Goal: Communication & Community: Answer question/provide support

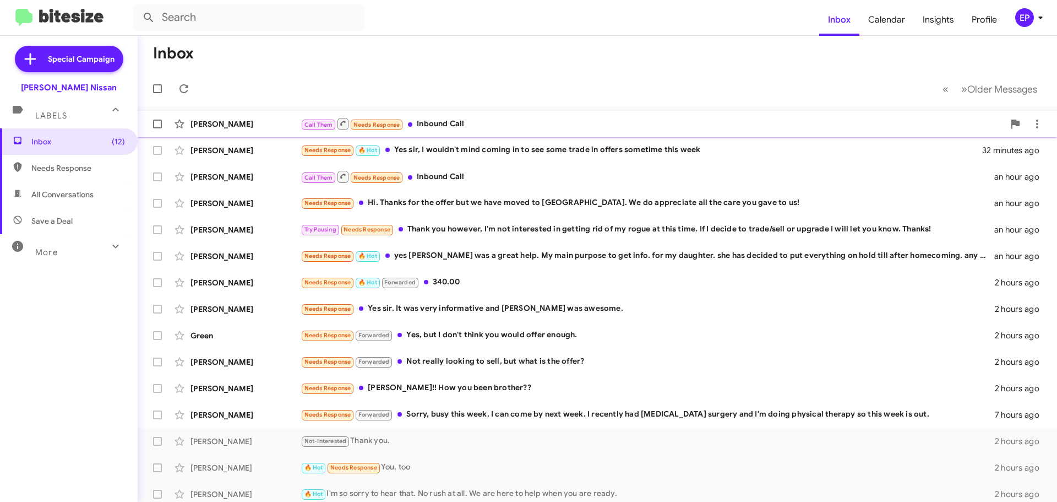
click at [446, 118] on div "Call Them Needs Response Inbound Call" at bounding box center [653, 124] width 704 height 14
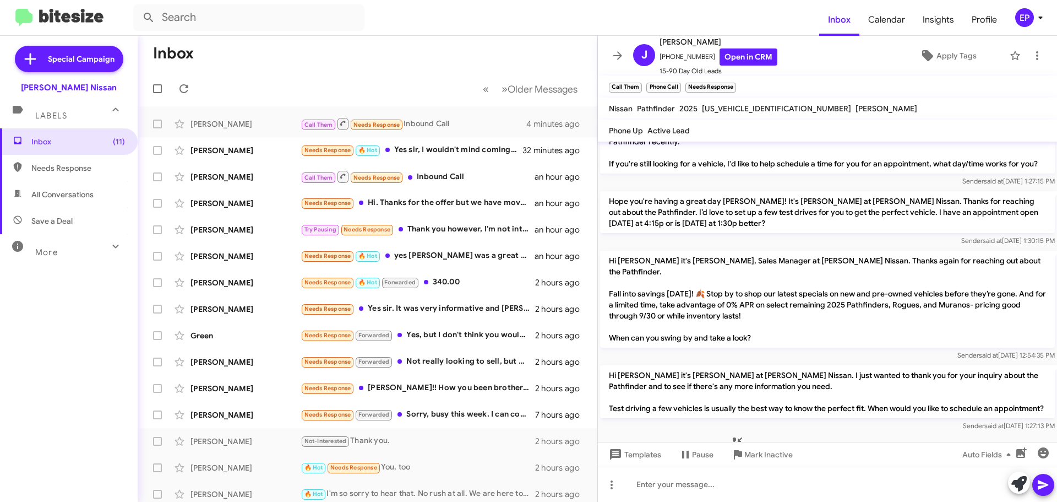
scroll to position [426, 0]
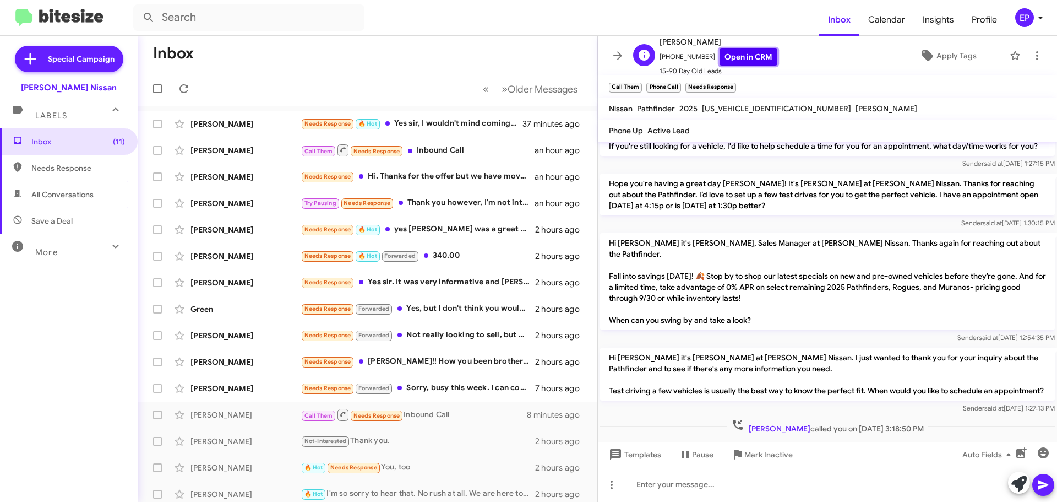
click at [748, 57] on link "Open in CRM" at bounding box center [749, 56] width 58 height 17
click at [434, 123] on div "Needs Response 🔥 Hot Yes sir, I wouldn't mind coming in to see some trade in of…" at bounding box center [423, 123] width 244 height 13
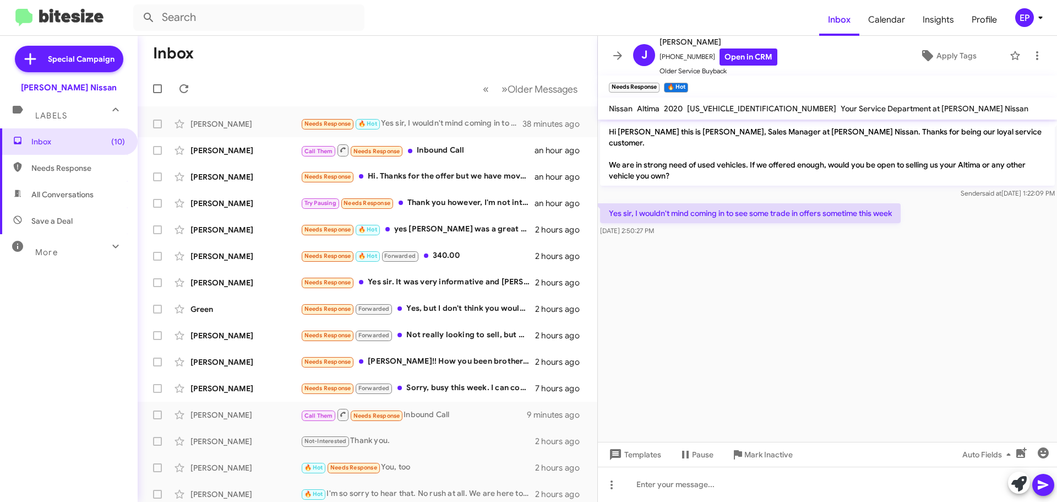
click at [756, 266] on cdk-virtual-scroll-viewport "Hi [PERSON_NAME] this is [PERSON_NAME], Sales Manager at [PERSON_NAME] Nissan. …" at bounding box center [827, 280] width 459 height 322
click at [745, 56] on link "Open in CRM" at bounding box center [749, 56] width 58 height 17
click at [1012, 485] on icon at bounding box center [1018, 483] width 15 height 15
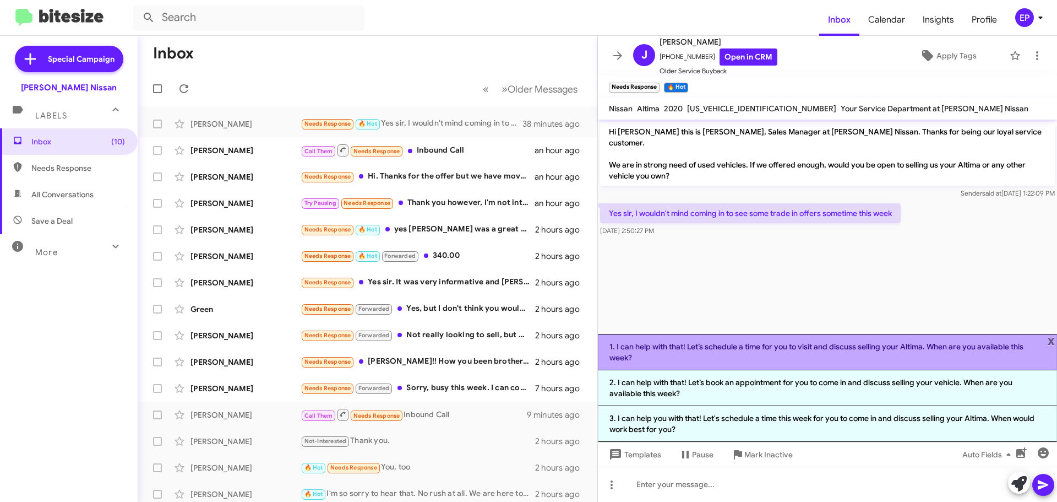
click at [771, 355] on li "1. I can help with that! Let’s schedule a time for you to visit and discuss sel…" at bounding box center [827, 352] width 459 height 36
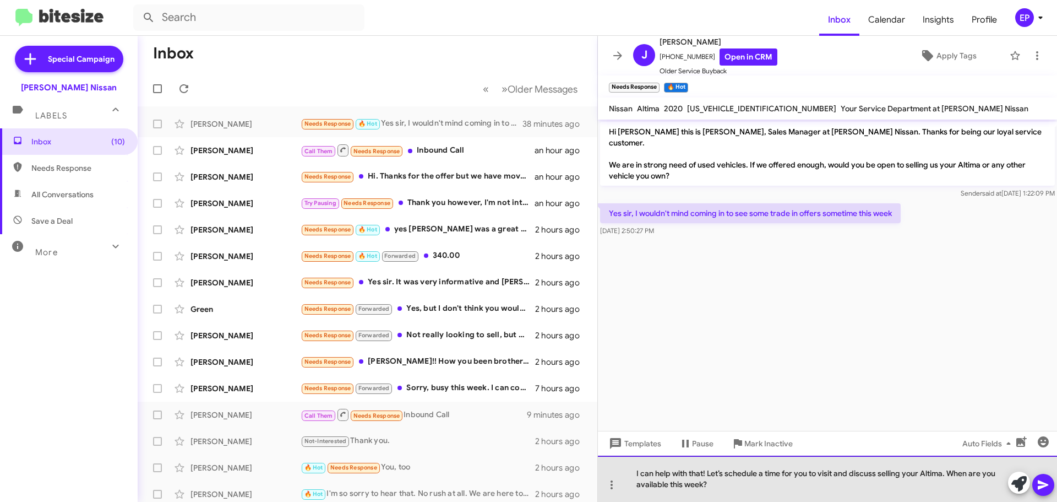
click at [702, 483] on div "I can help with that! Let’s schedule a time for you to visit and discuss sellin…" at bounding box center [827, 478] width 459 height 46
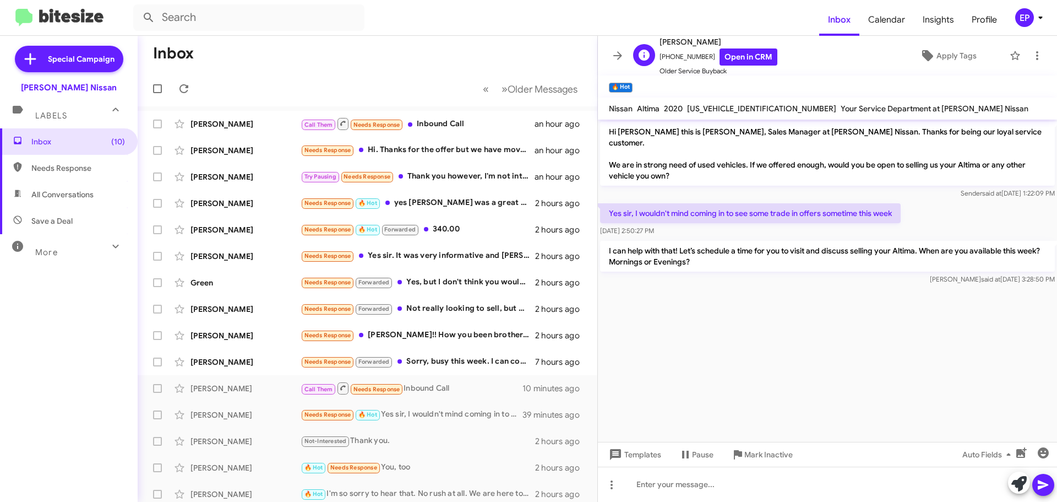
click at [629, 56] on div "[PERSON_NAME] [PHONE_NUMBER] Open in CRM Older Service Buyback" at bounding box center [703, 55] width 149 height 41
click at [611, 59] on icon at bounding box center [617, 55] width 13 height 13
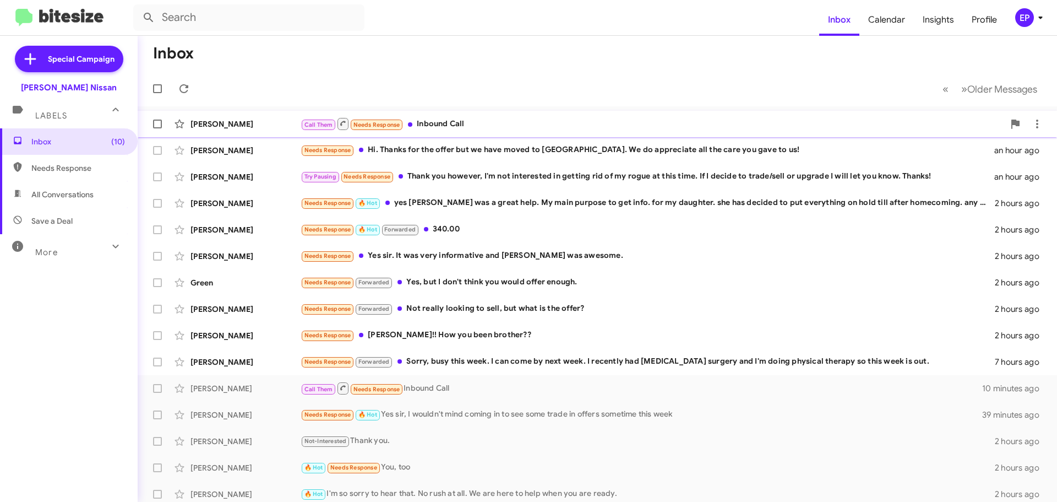
click at [472, 124] on div "Call Them Needs Response Inbound Call" at bounding box center [653, 124] width 704 height 14
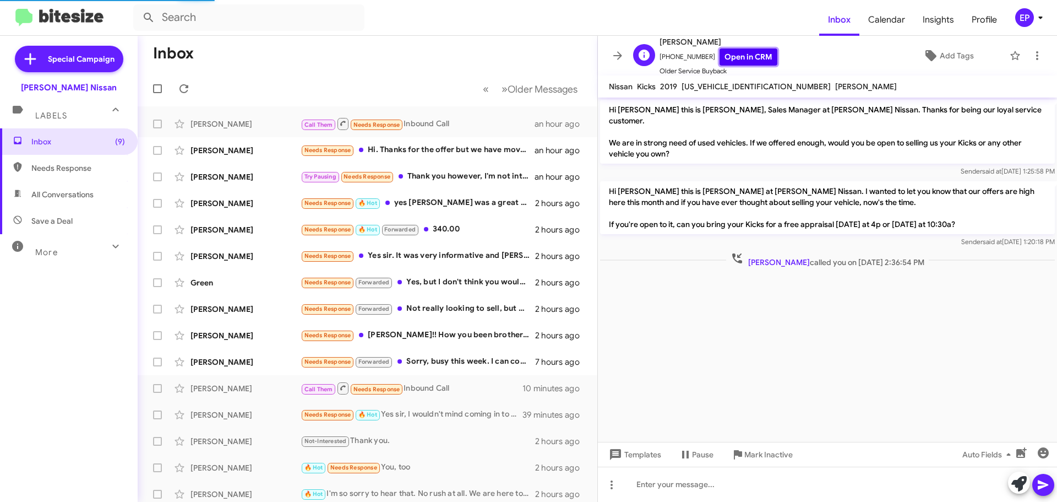
click at [745, 57] on link "Open in CRM" at bounding box center [749, 56] width 58 height 17
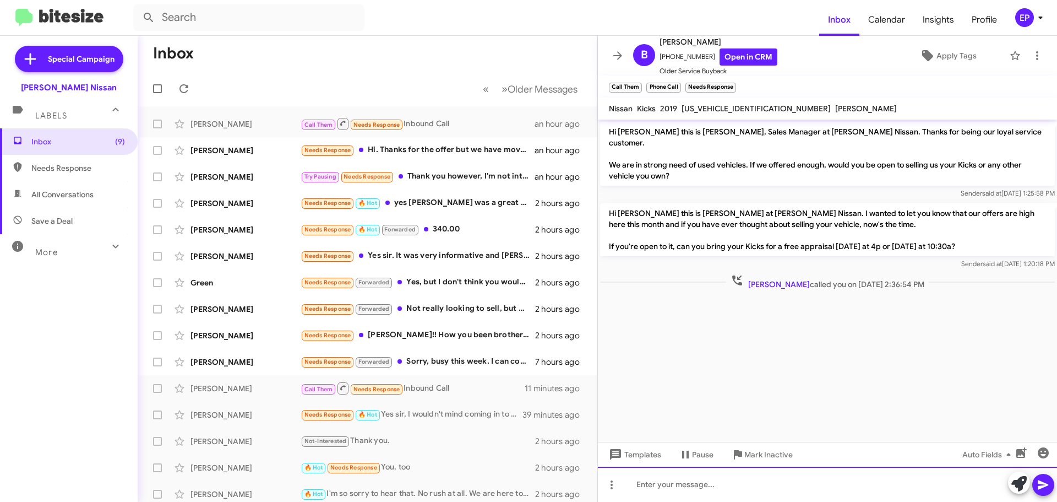
click at [745, 495] on div at bounding box center [827, 483] width 459 height 35
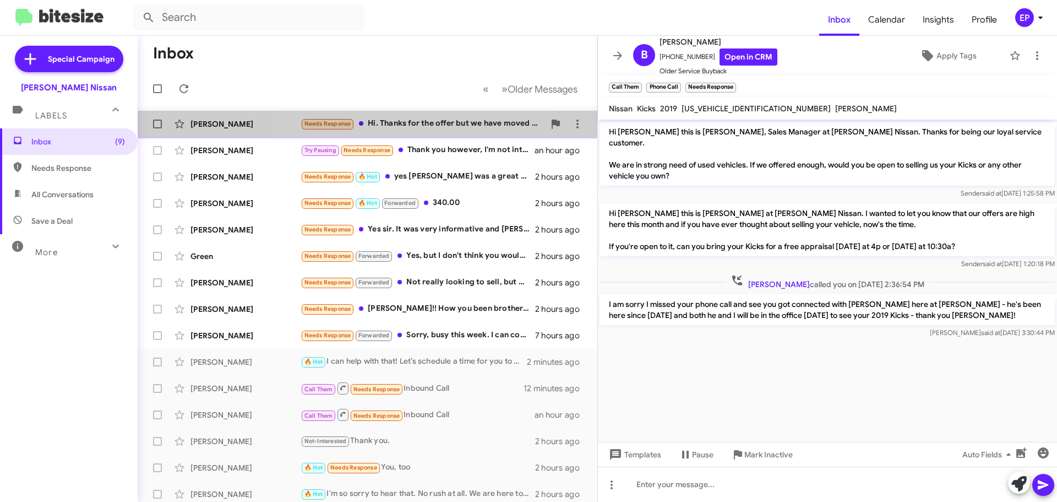
click at [435, 131] on div "[PERSON_NAME] Needs Response Hi. Thanks for the offer but we have moved to [GEO…" at bounding box center [367, 124] width 442 height 22
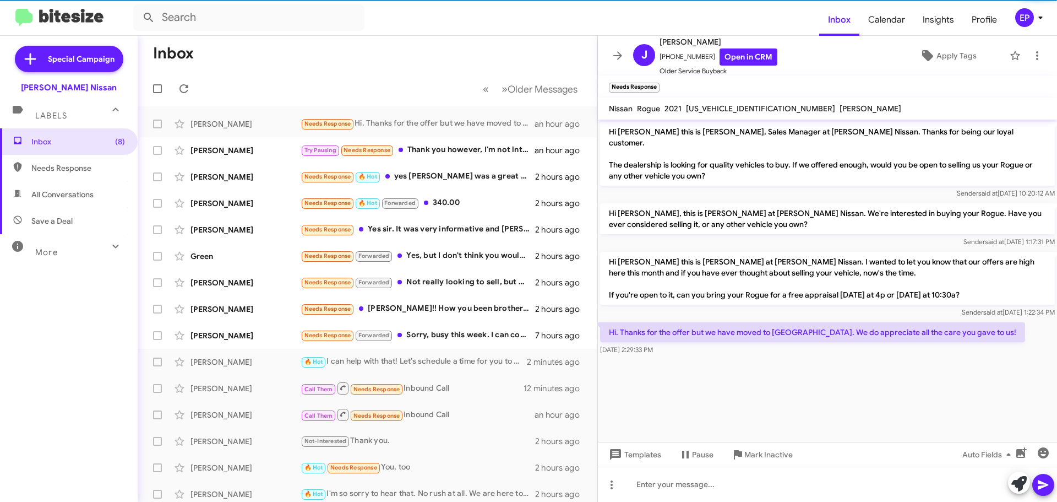
click at [769, 376] on cdk-virtual-scroll-viewport "Hi [PERSON_NAME] this is [PERSON_NAME], Sales Manager at [PERSON_NAME] Nissan. …" at bounding box center [827, 280] width 459 height 322
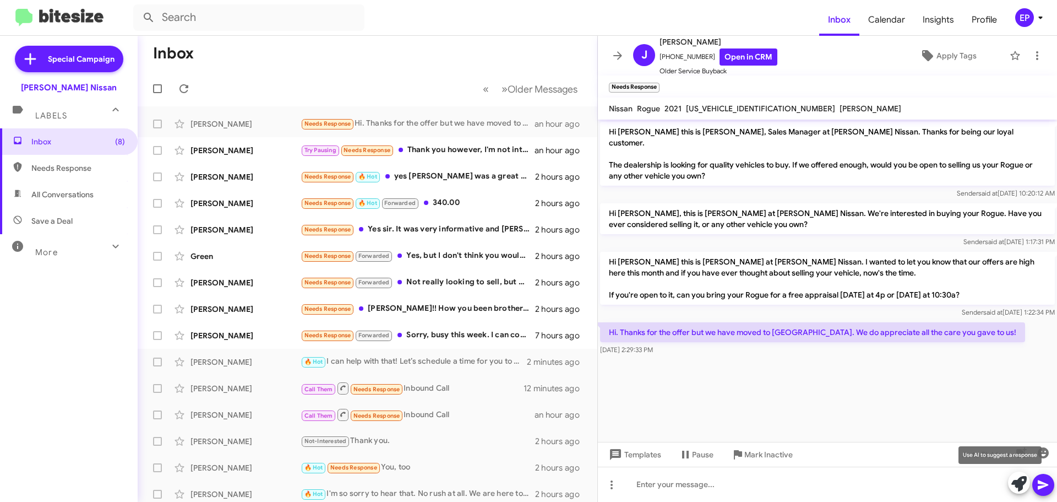
click at [1012, 482] on icon at bounding box center [1018, 483] width 15 height 15
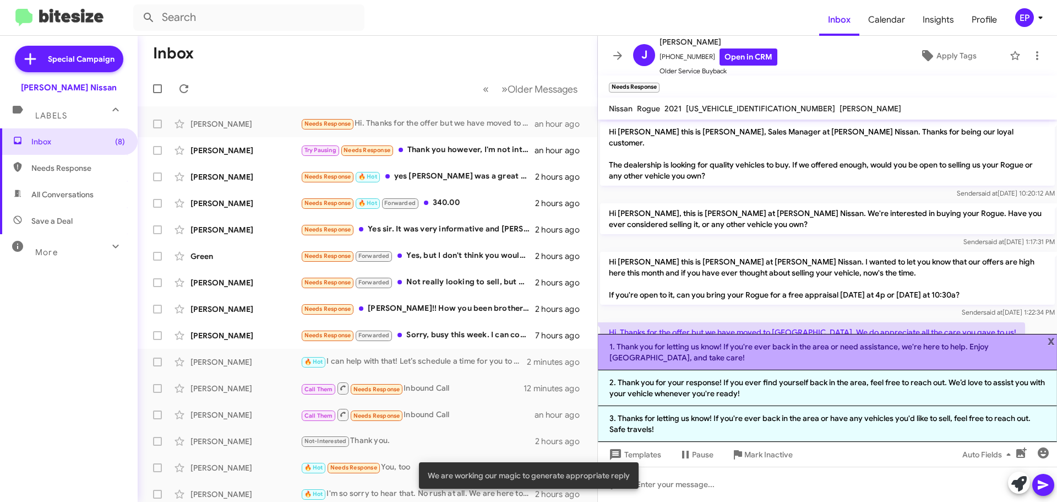
click at [791, 359] on li "1. Thank you for letting us know! If you're ever back in the area or need assis…" at bounding box center [827, 352] width 459 height 36
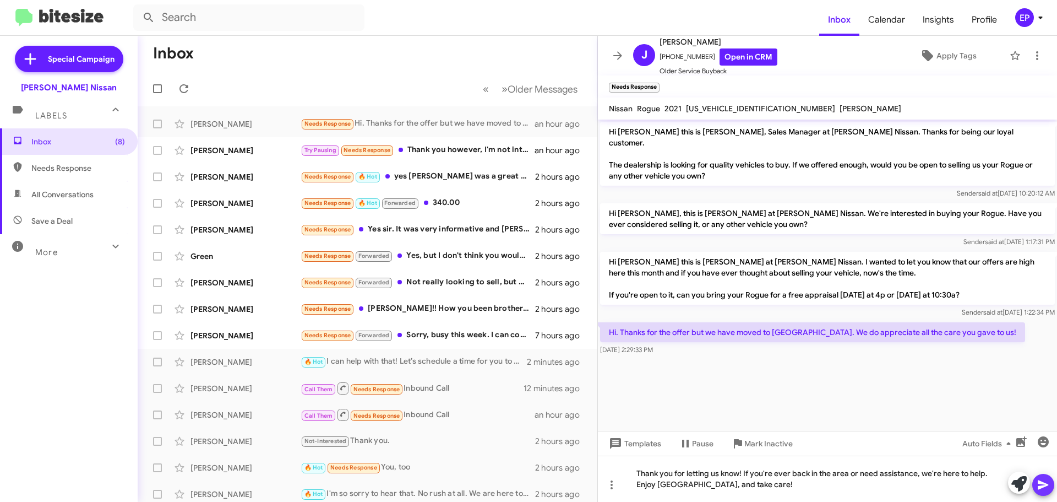
click at [1037, 489] on icon at bounding box center [1043, 484] width 13 height 13
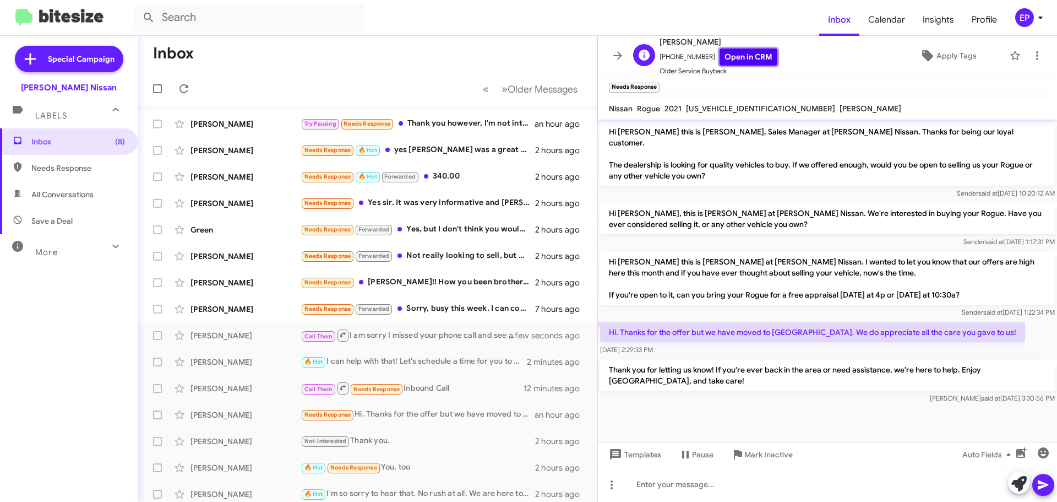
click at [753, 55] on link "Open in CRM" at bounding box center [749, 56] width 58 height 17
click at [814, 271] on p "Hi [PERSON_NAME] this is [PERSON_NAME] at [PERSON_NAME] Nissan. I wanted to let…" at bounding box center [827, 278] width 455 height 53
click at [620, 47] on button at bounding box center [618, 56] width 22 height 22
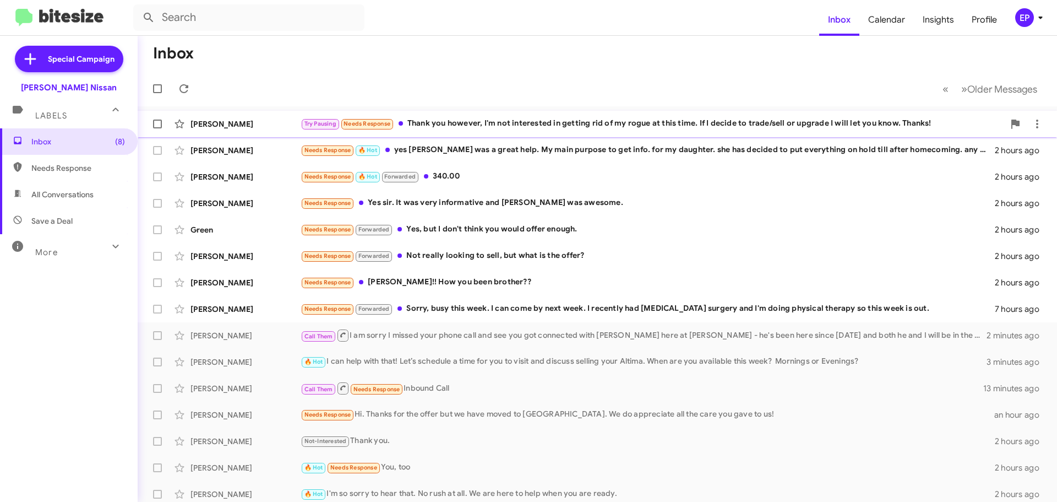
click at [500, 129] on div "Try Pausing Needs Response Thank you however, I'm not interested in getting rid…" at bounding box center [653, 123] width 704 height 13
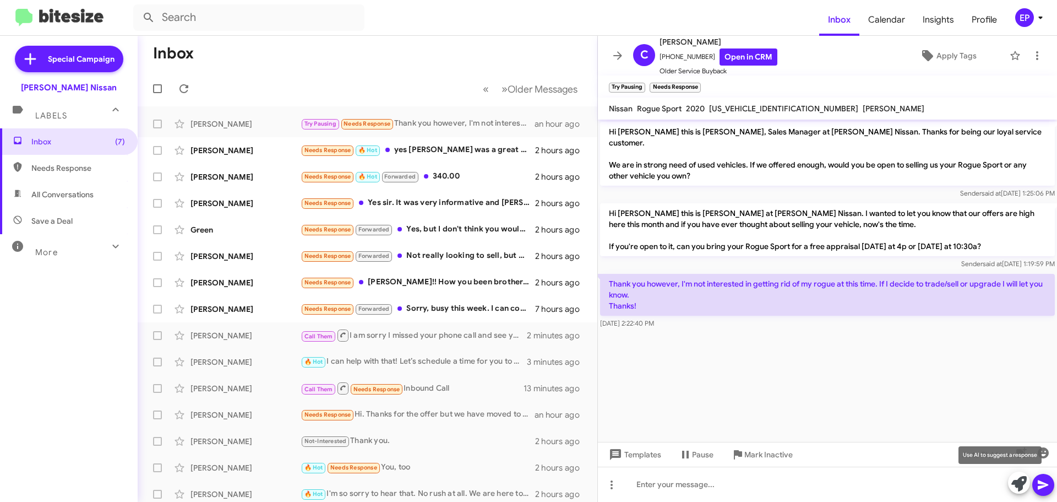
click at [1018, 482] on icon at bounding box center [1018, 483] width 15 height 15
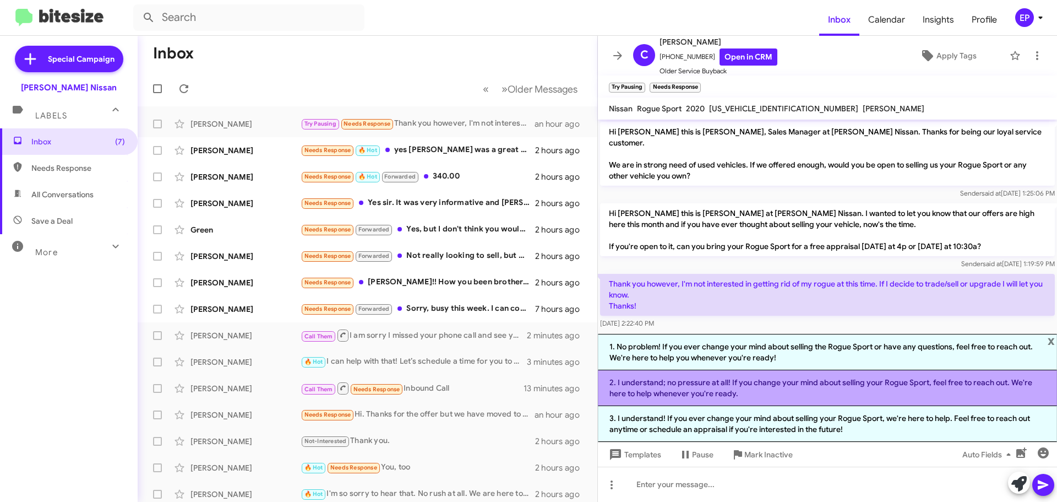
click at [764, 388] on li "2. I understand; no pressure at all! If you change your mind about selling your…" at bounding box center [827, 388] width 459 height 36
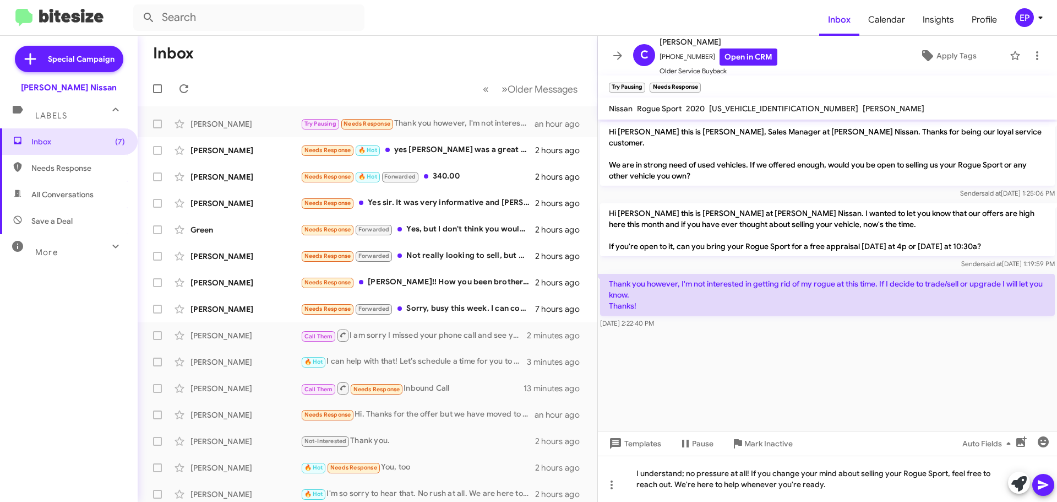
click at [1046, 484] on icon at bounding box center [1043, 484] width 10 height 9
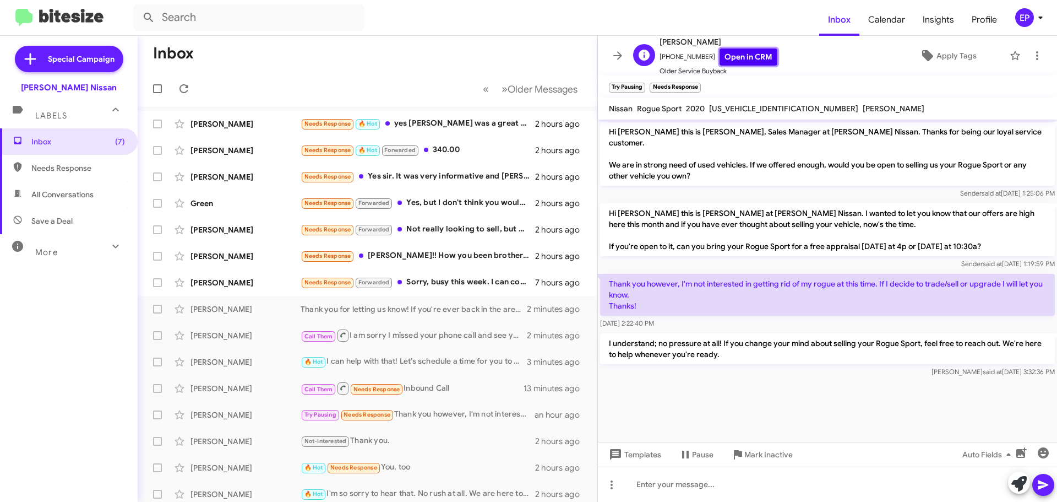
click at [747, 59] on link "Open in CRM" at bounding box center [749, 56] width 58 height 17
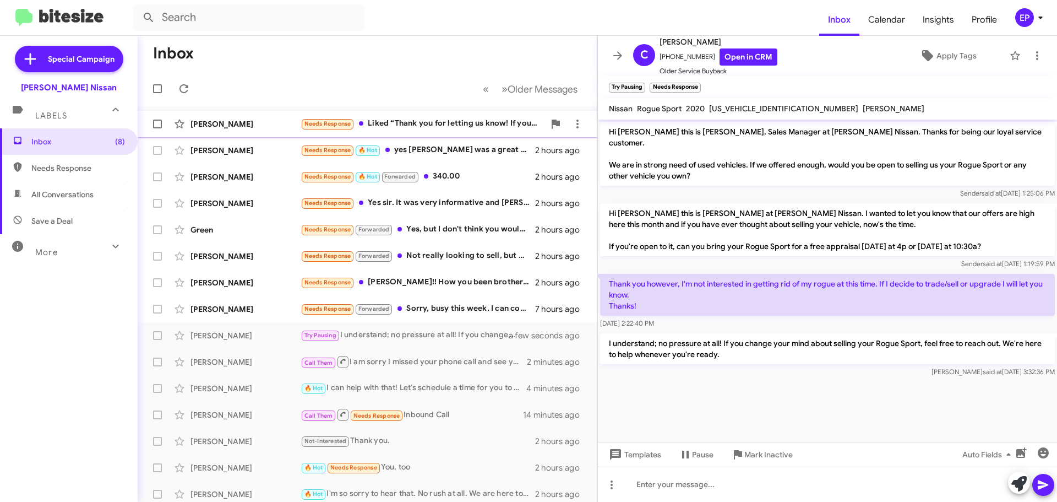
click at [473, 130] on div "[PERSON_NAME] Needs Response Liked “Thank you for letting us know! If you're ev…" at bounding box center [367, 124] width 442 height 22
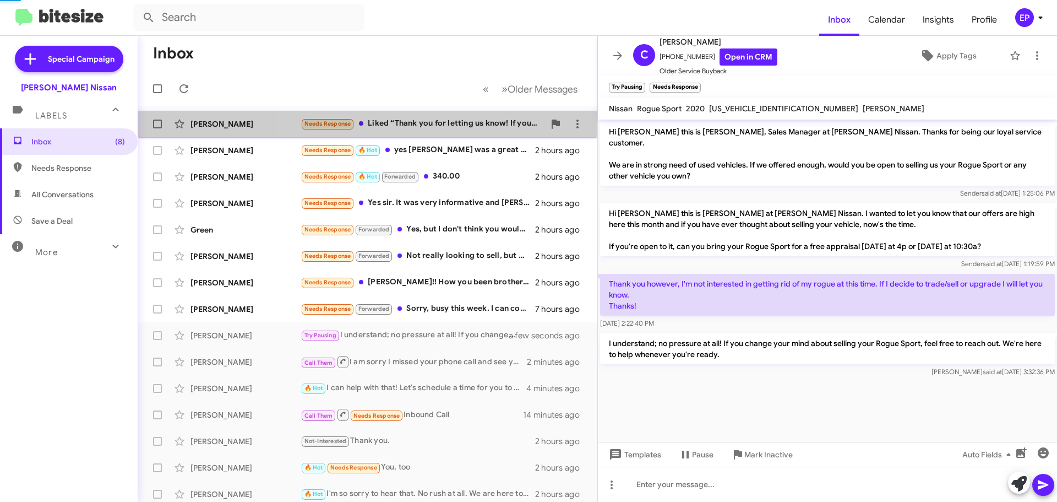
scroll to position [18, 0]
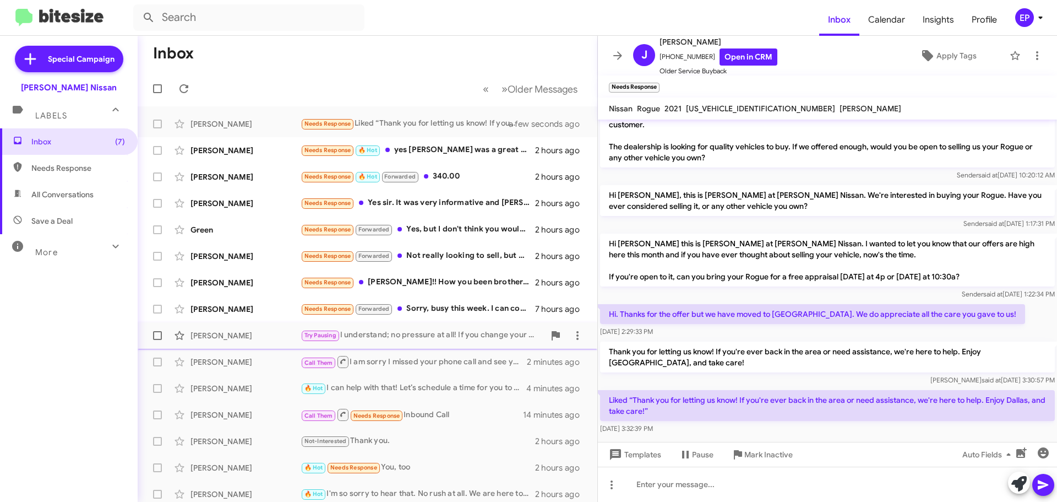
click at [441, 342] on div "[PERSON_NAME] Try Pausing I understand; no pressure at all! If you change your …" at bounding box center [367, 335] width 442 height 22
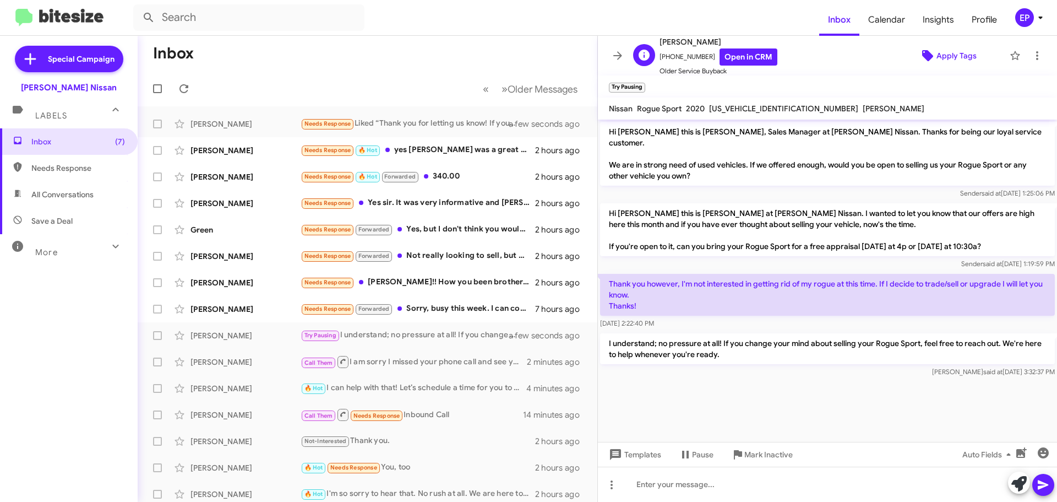
click at [955, 61] on span "Apply Tags" at bounding box center [956, 56] width 40 height 20
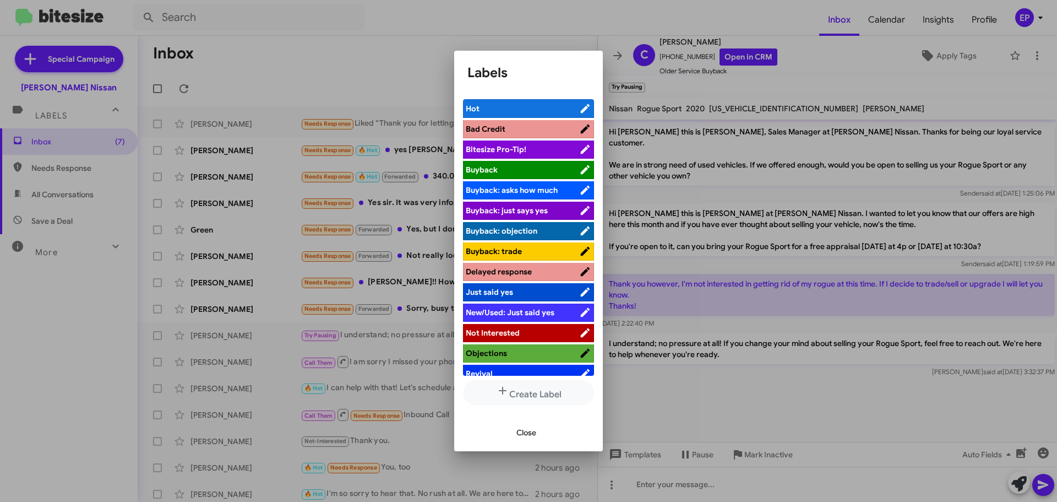
click at [513, 333] on span "Not Interested" at bounding box center [493, 333] width 54 height 10
click at [524, 429] on span "Close" at bounding box center [526, 432] width 20 height 20
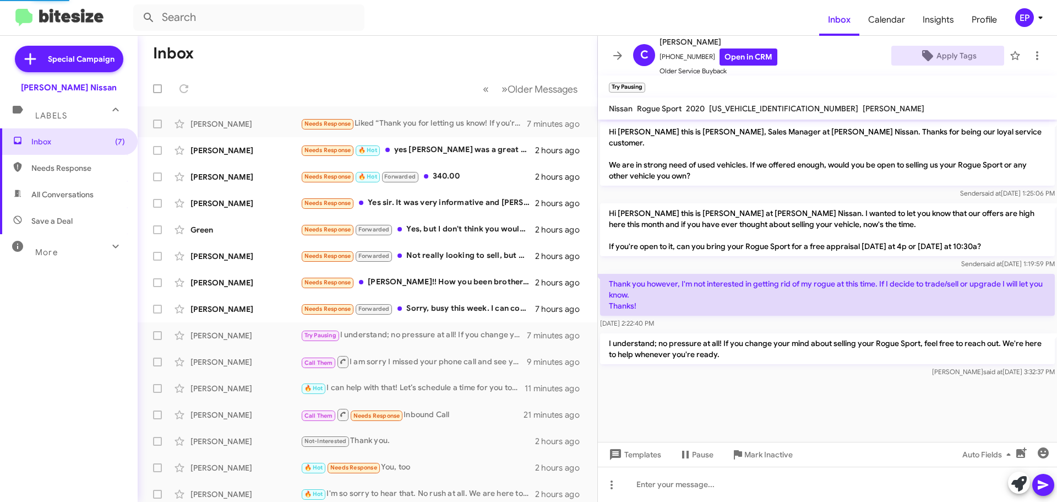
click at [368, 69] on mat-toolbar-row "Inbox" at bounding box center [368, 53] width 460 height 35
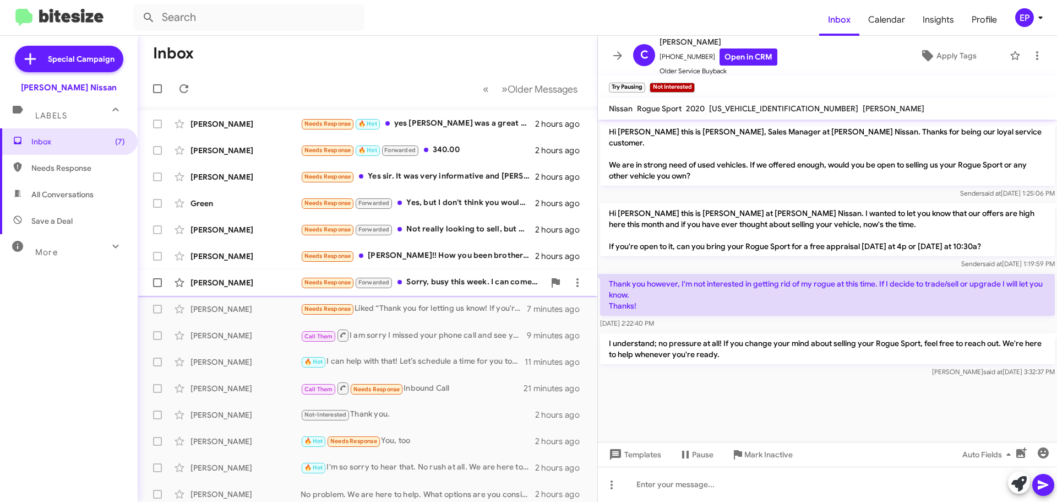
click at [454, 288] on div "Needs Response Forwarded Sorry, busy this week. I can come by next week. I rece…" at bounding box center [423, 282] width 244 height 13
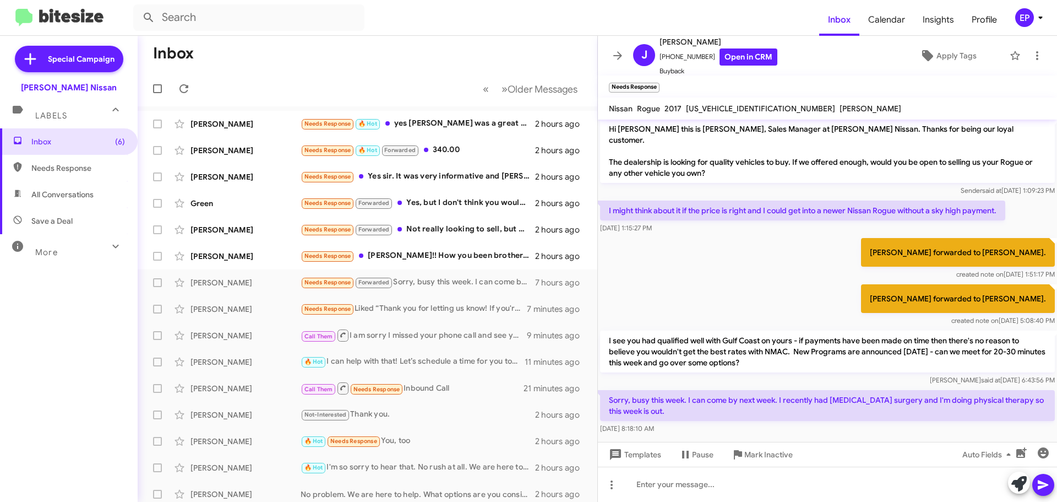
click at [778, 291] on div "[PERSON_NAME] forwarded to [PERSON_NAME]. created note on [DATE] 5:08:40 PM" at bounding box center [827, 305] width 459 height 46
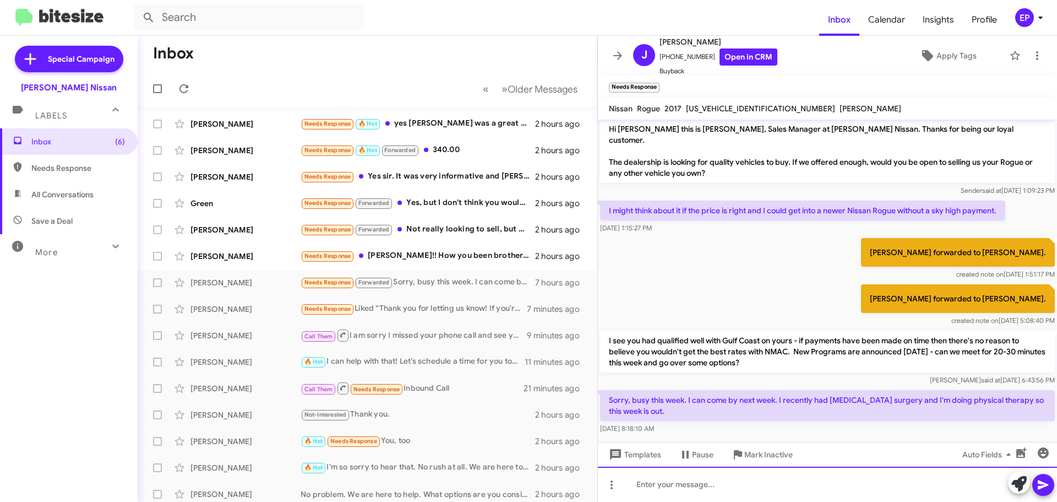
click at [758, 479] on div at bounding box center [827, 483] width 459 height 35
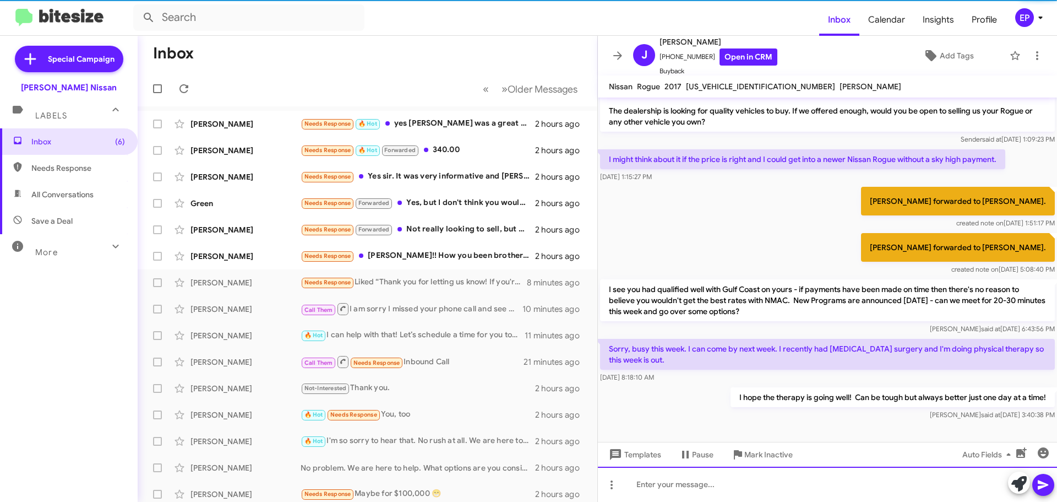
scroll to position [21, 0]
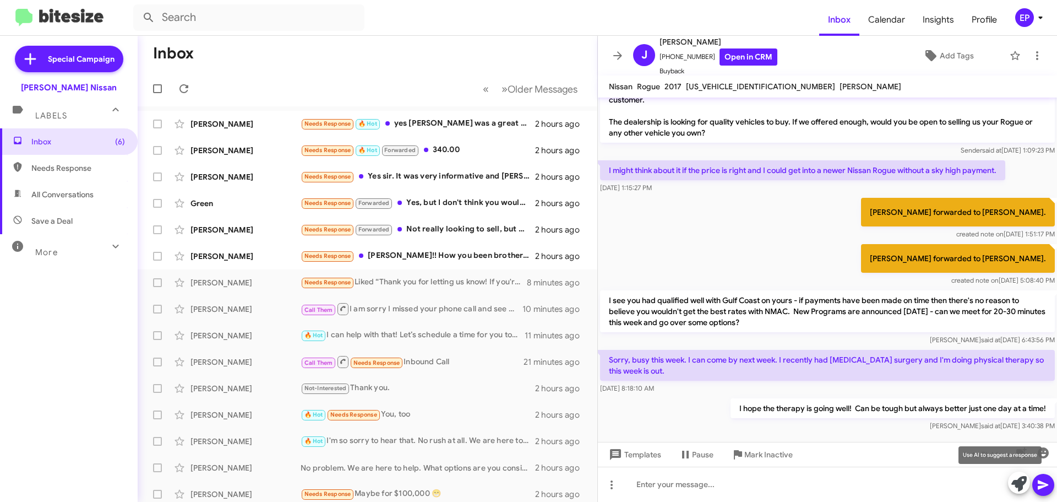
click at [1017, 488] on icon at bounding box center [1018, 483] width 15 height 15
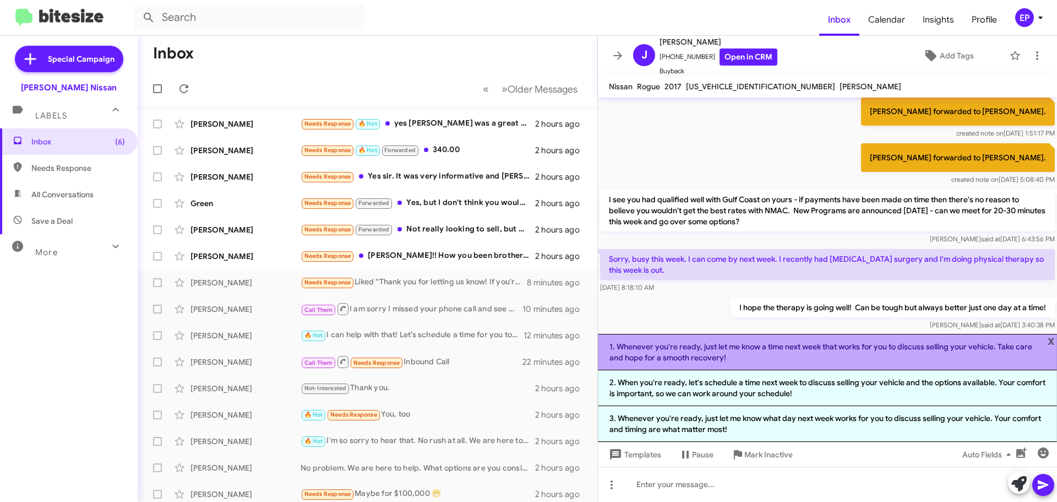
scroll to position [129, 0]
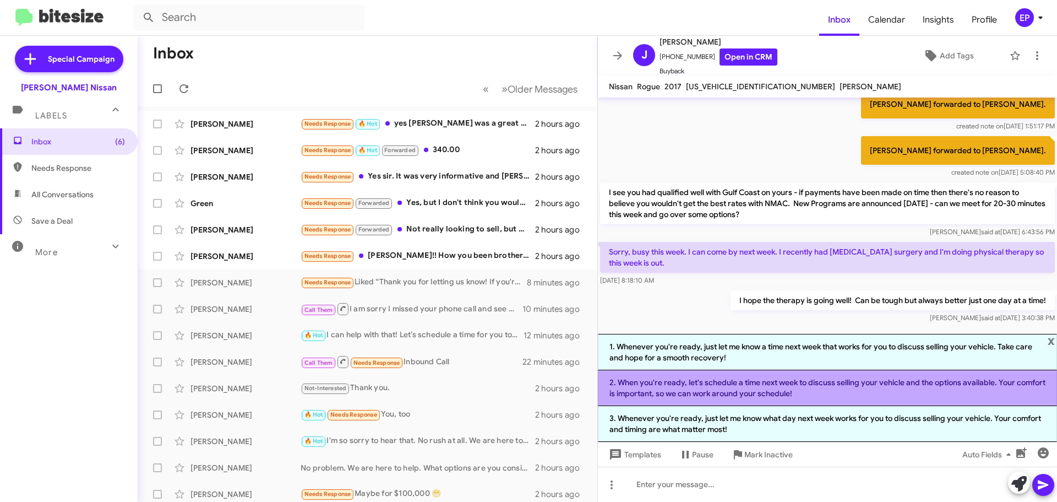
click at [837, 387] on li "2. When you're ready, let's schedule a time next week to discuss selling your v…" at bounding box center [827, 388] width 459 height 36
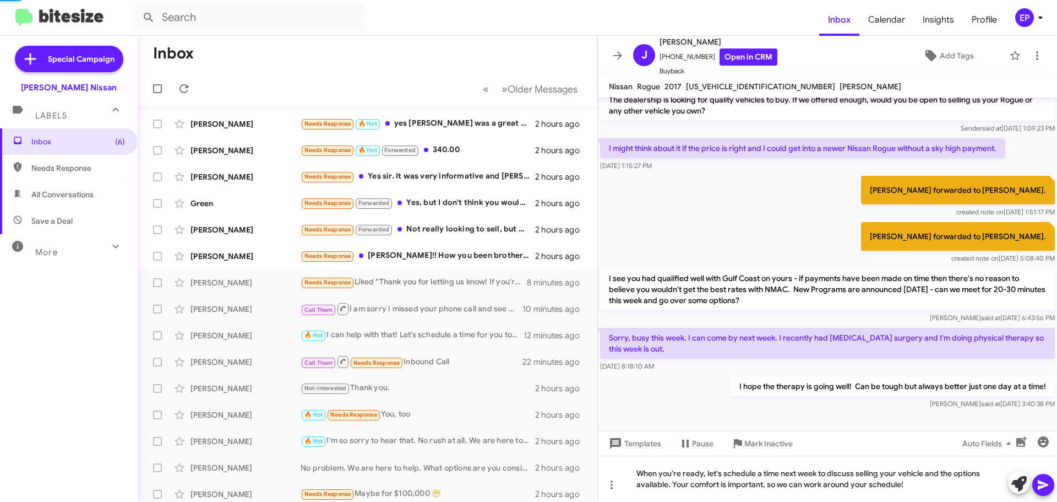
scroll to position [32, 0]
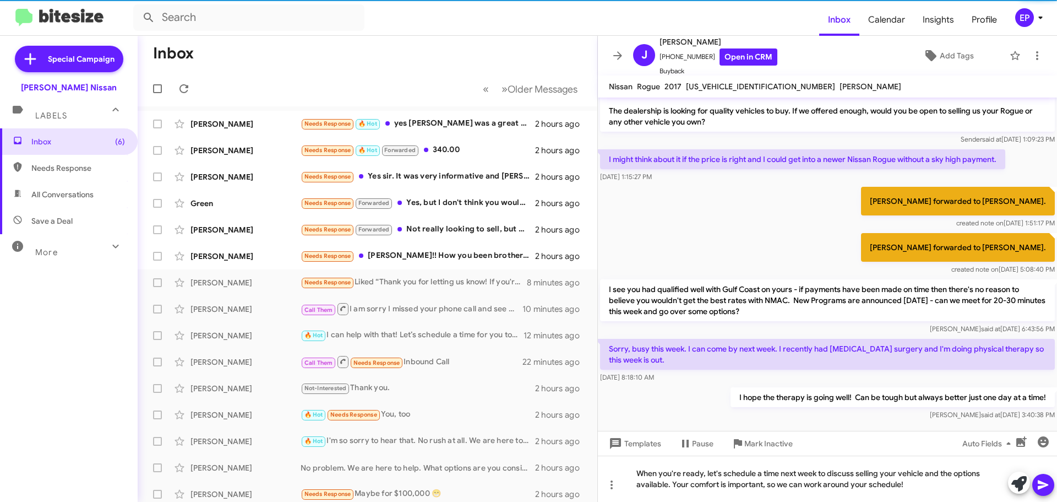
click at [1045, 486] on icon at bounding box center [1043, 484] width 13 height 13
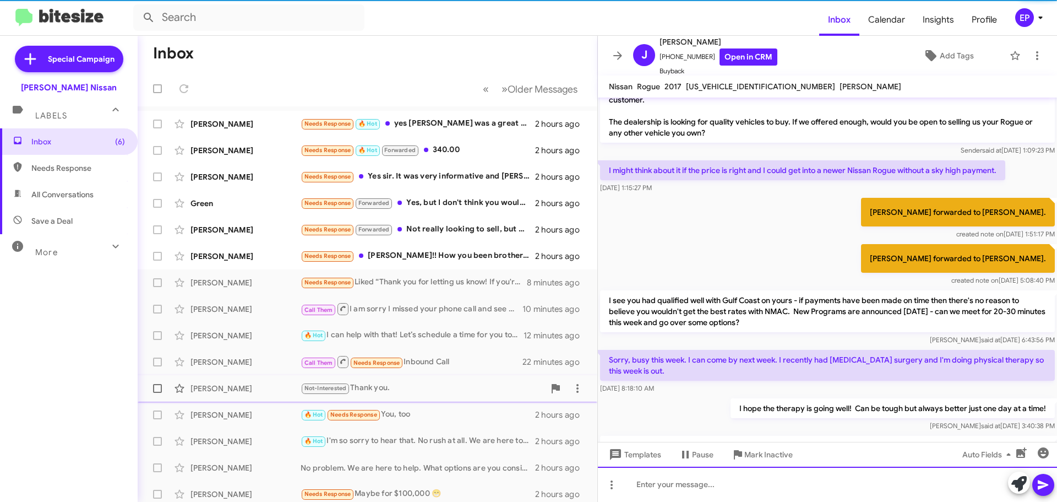
scroll to position [72, 0]
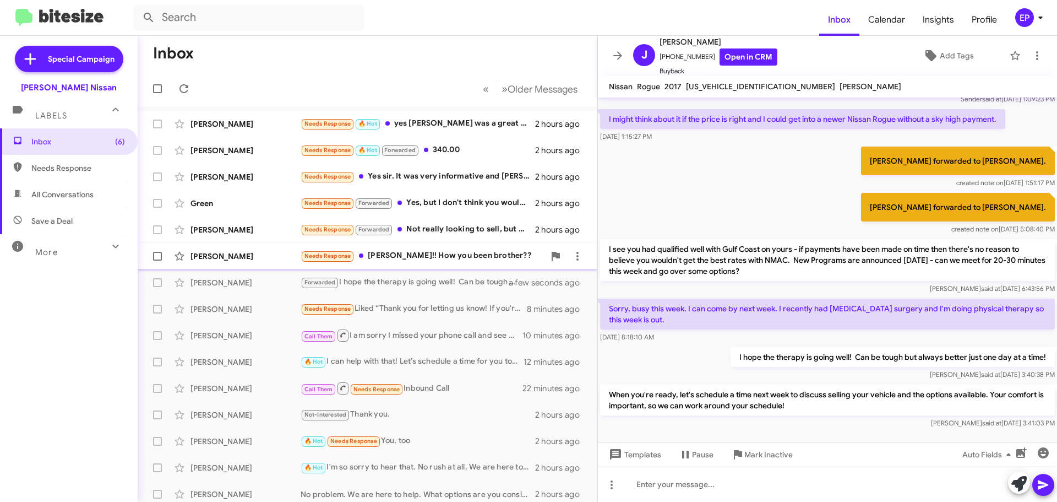
click at [441, 262] on div "Needs Response [PERSON_NAME]!! How you been brother??" at bounding box center [423, 255] width 244 height 13
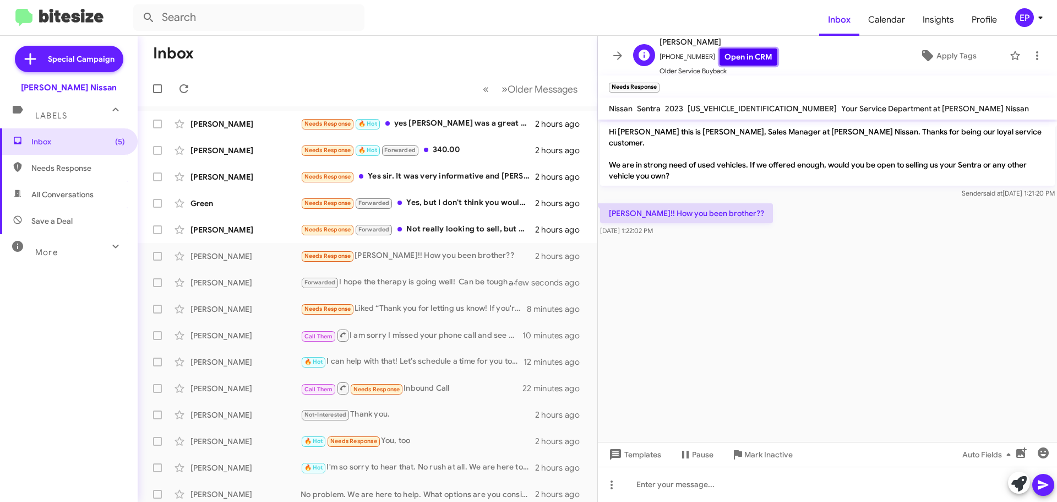
click at [726, 58] on link "Open in CRM" at bounding box center [749, 56] width 58 height 17
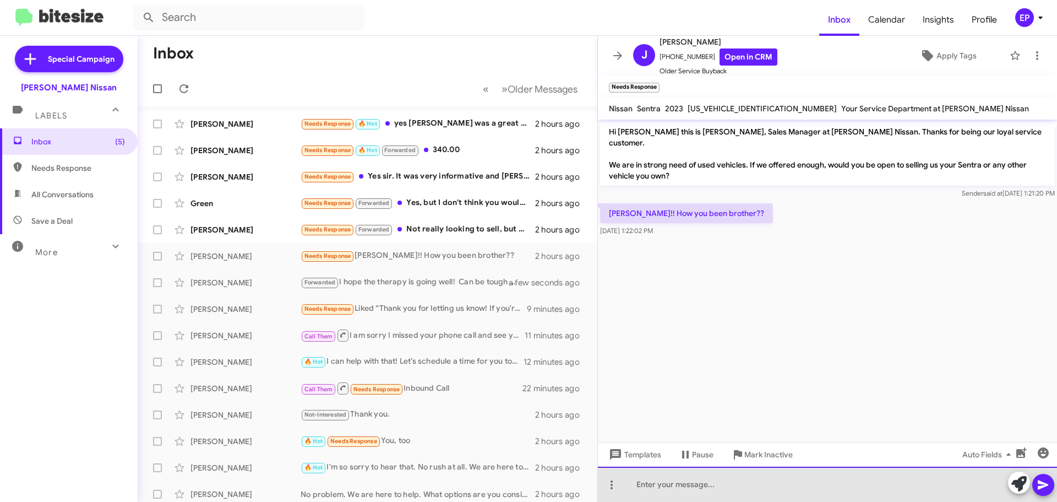
click at [700, 482] on div at bounding box center [827, 483] width 459 height 35
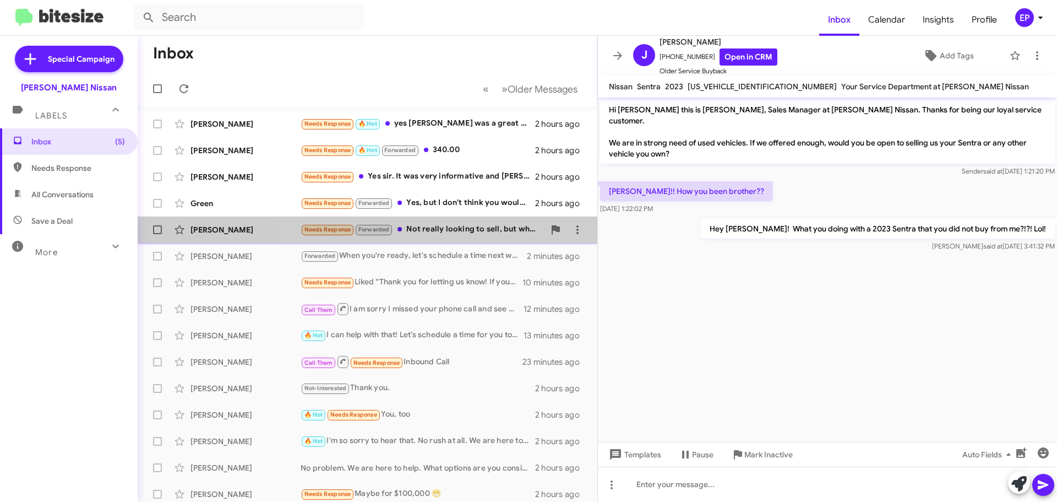
click at [445, 228] on div "Needs Response Forwarded Not really looking to sell, but what is the offer?" at bounding box center [423, 229] width 244 height 13
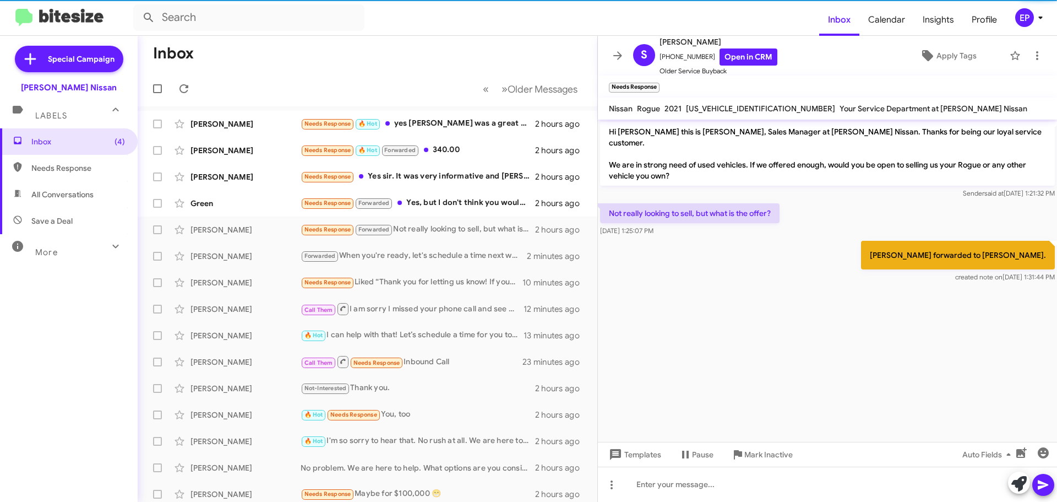
click at [851, 301] on cdk-virtual-scroll-viewport "Hi [PERSON_NAME] this is [PERSON_NAME], Sales Manager at [PERSON_NAME] Nissan. …" at bounding box center [827, 280] width 459 height 322
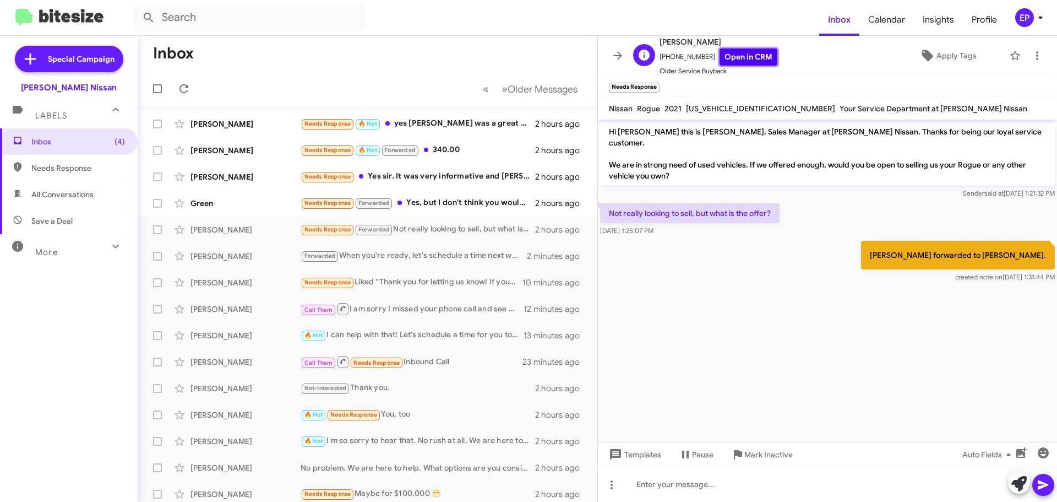
click at [750, 58] on link "Open in CRM" at bounding box center [749, 56] width 58 height 17
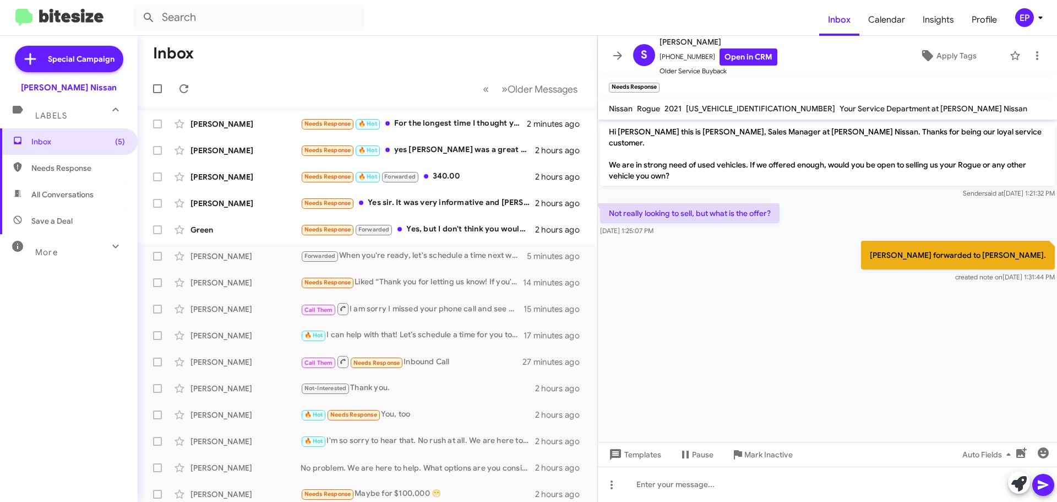
click at [711, 111] on span "[US_VEHICLE_IDENTIFICATION_NUMBER]" at bounding box center [760, 108] width 149 height 10
copy span "[US_VEHICLE_IDENTIFICATION_NUMBER]"
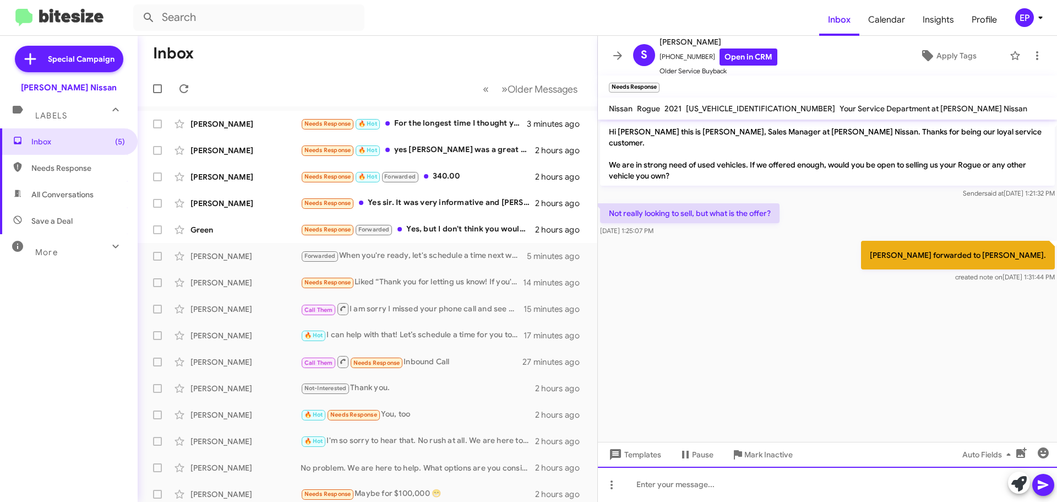
click at [709, 493] on div at bounding box center [827, 483] width 459 height 35
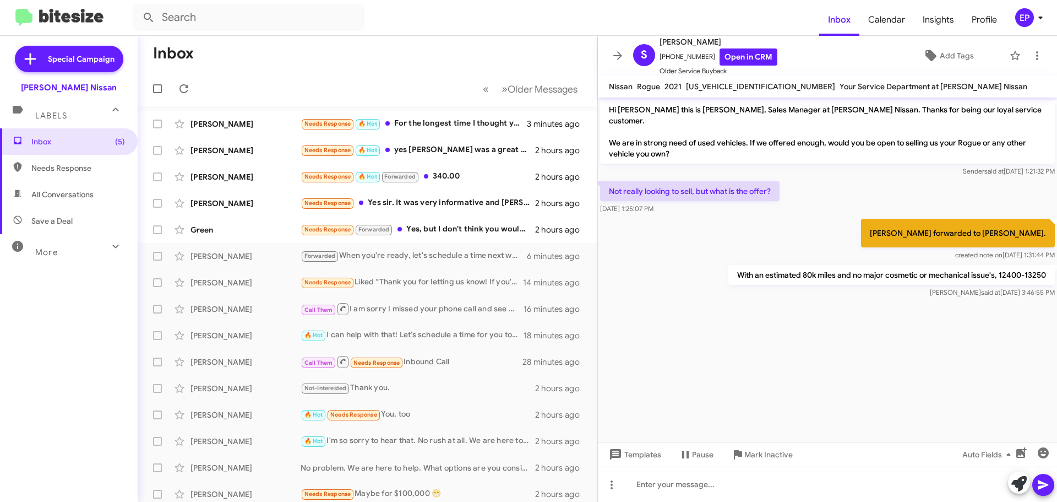
click at [750, 345] on cdk-virtual-scroll-viewport "Hi [PERSON_NAME] this is [PERSON_NAME], Sales Manager at [PERSON_NAME] Nissan. …" at bounding box center [827, 269] width 459 height 344
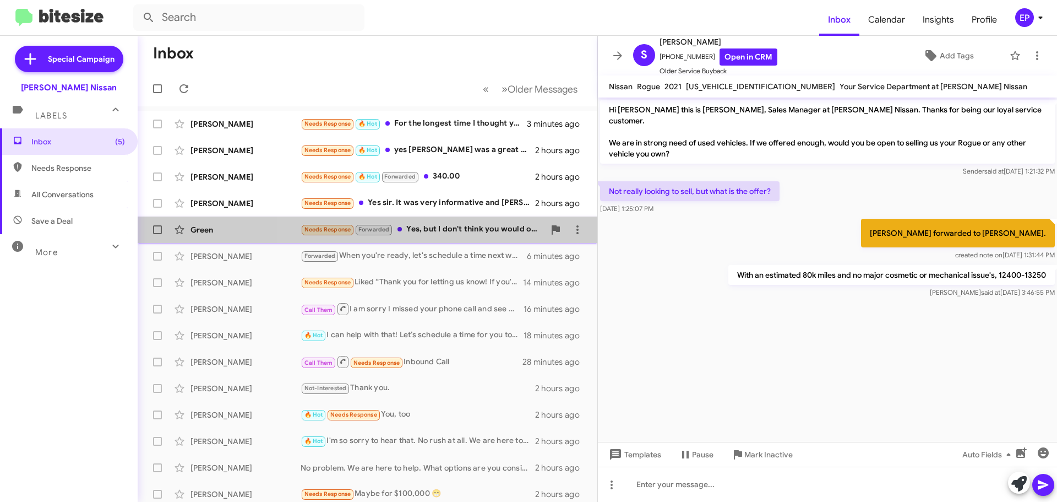
click at [448, 230] on div "Needs Response Forwarded Yes, but I don't think you would offer enough." at bounding box center [423, 229] width 244 height 13
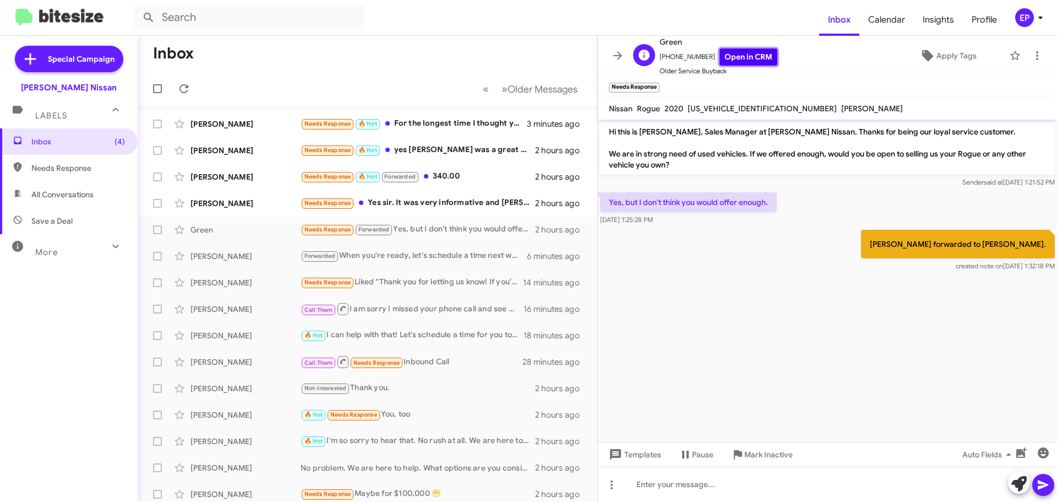
click at [745, 56] on link "Open in CRM" at bounding box center [749, 56] width 58 height 17
click at [739, 265] on div "[PERSON_NAME] forwarded to [PERSON_NAME]. created note on [DATE] 1:32:18 PM" at bounding box center [827, 250] width 459 height 46
click at [748, 361] on cdk-virtual-scroll-viewport "Hi this is [PERSON_NAME], Sales Manager at [PERSON_NAME] Nissan. Thanks for bei…" at bounding box center [827, 280] width 459 height 322
click at [844, 330] on cdk-virtual-scroll-viewport "Hi this is [PERSON_NAME], Sales Manager at [PERSON_NAME] Nissan. Thanks for bei…" at bounding box center [827, 280] width 459 height 322
click at [715, 108] on span "[US_VEHICLE_IDENTIFICATION_NUMBER]" at bounding box center [762, 108] width 149 height 10
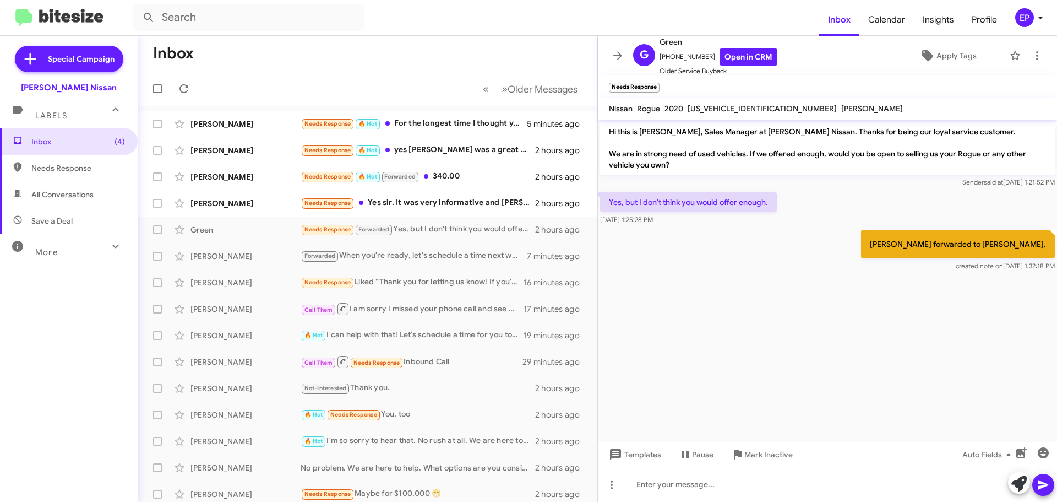
click at [715, 108] on span "[US_VEHICLE_IDENTIFICATION_NUMBER]" at bounding box center [762, 108] width 149 height 10
copy span "[US_VEHICLE_IDENTIFICATION_NUMBER]"
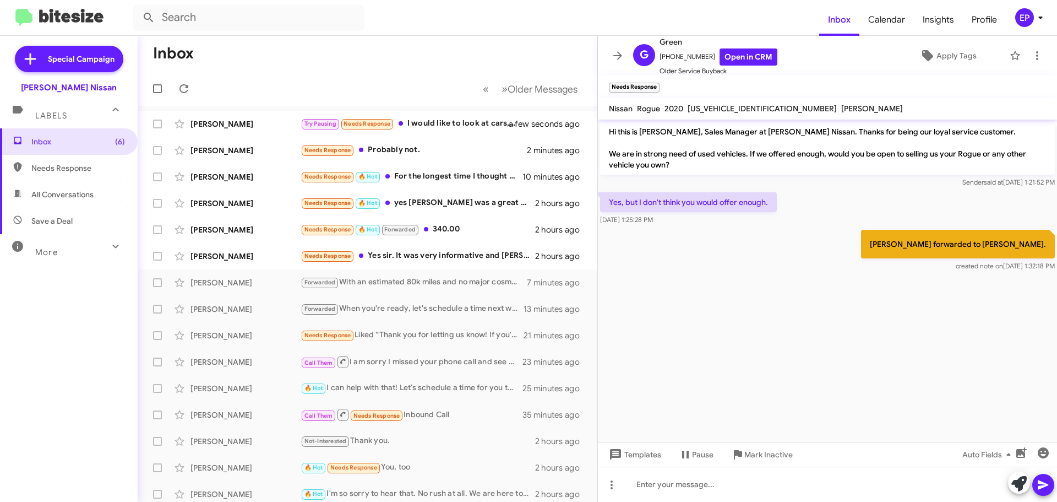
click at [803, 313] on cdk-virtual-scroll-viewport "Hi this is [PERSON_NAME], Sales Manager at [PERSON_NAME] Nissan. Thanks for bei…" at bounding box center [827, 280] width 459 height 322
click at [716, 108] on span "[US_VEHICLE_IDENTIFICATION_NUMBER]" at bounding box center [762, 108] width 149 height 10
copy span "[US_VEHICLE_IDENTIFICATION_NUMBER]"
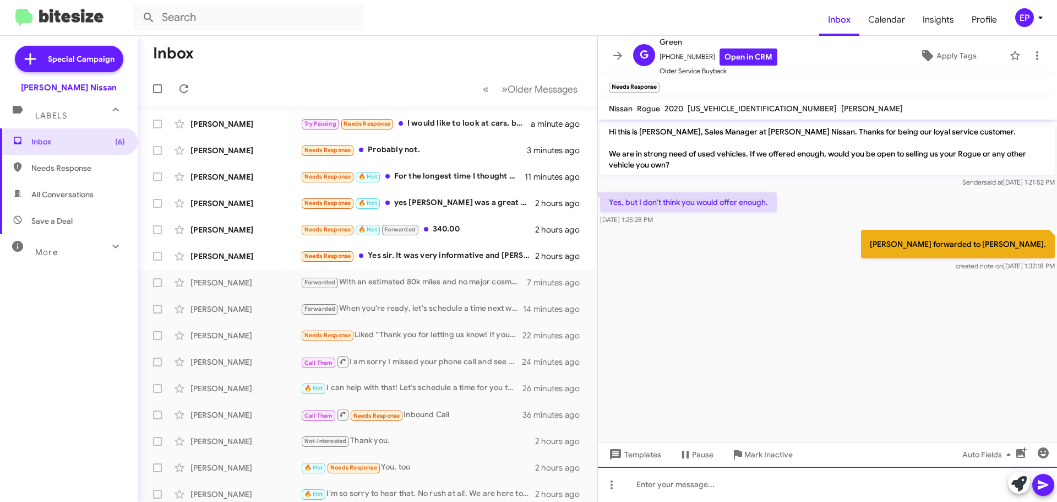
click at [721, 477] on div at bounding box center [827, 483] width 459 height 35
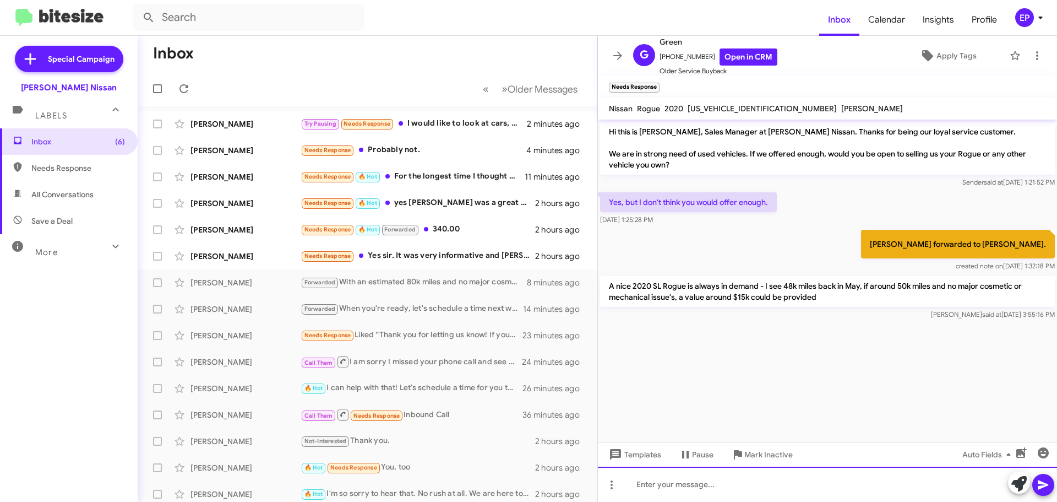
click at [678, 493] on div at bounding box center [827, 483] width 459 height 35
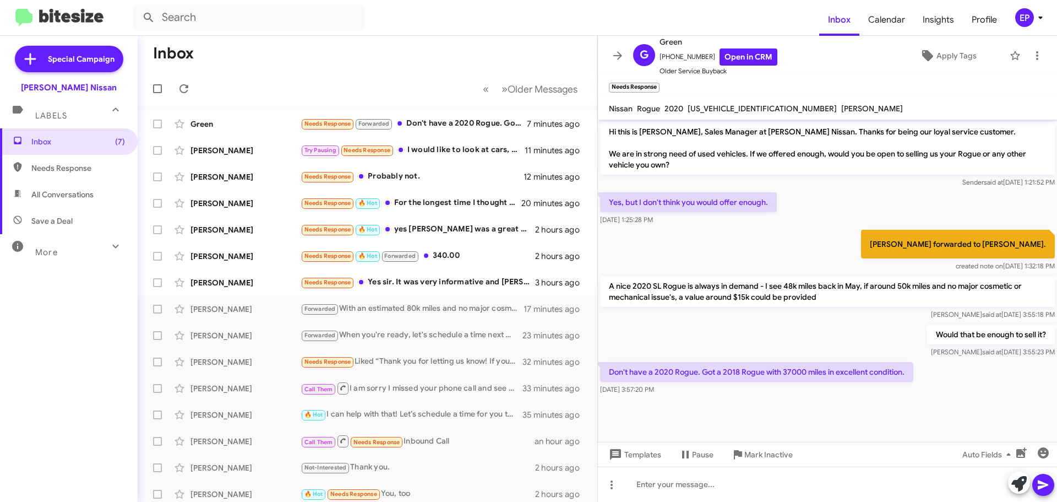
click at [60, 188] on span "All Conversations" at bounding box center [69, 194] width 138 height 26
type input "in:all-conversations"
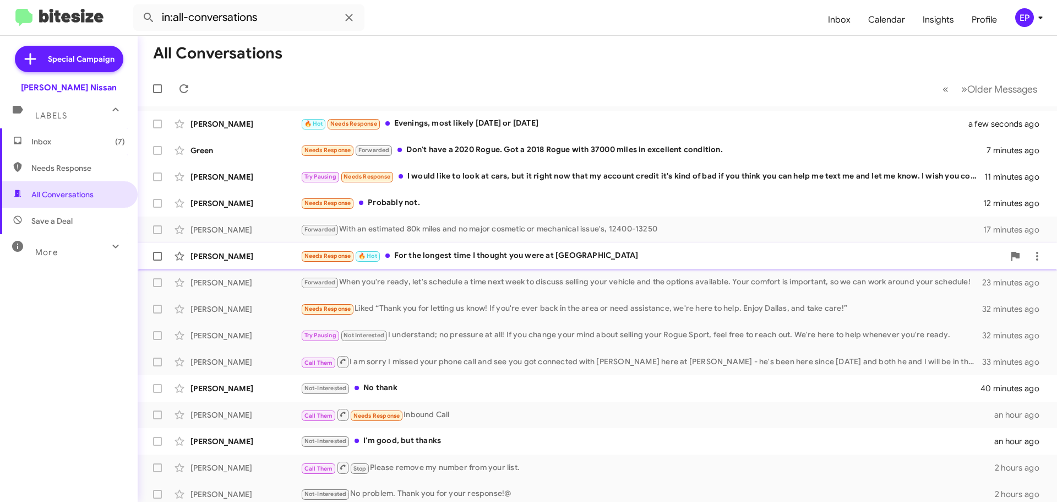
click at [435, 257] on div "Needs Response 🔥 Hot For the longest time I thought you were at [GEOGRAPHIC_DAT…" at bounding box center [653, 255] width 704 height 13
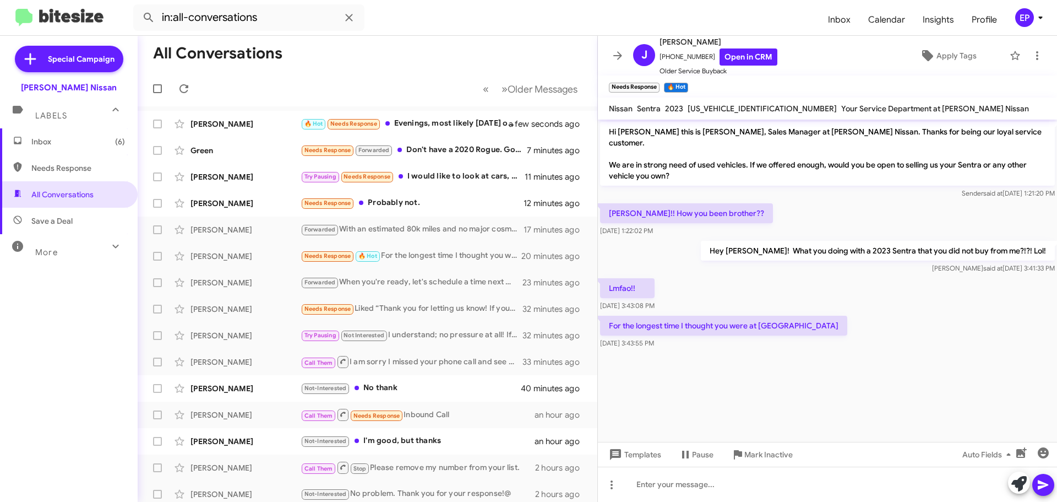
click at [667, 370] on cdk-virtual-scroll-viewport "Hi [PERSON_NAME] this is [PERSON_NAME], Sales Manager at [PERSON_NAME] Nissan. …" at bounding box center [827, 280] width 459 height 322
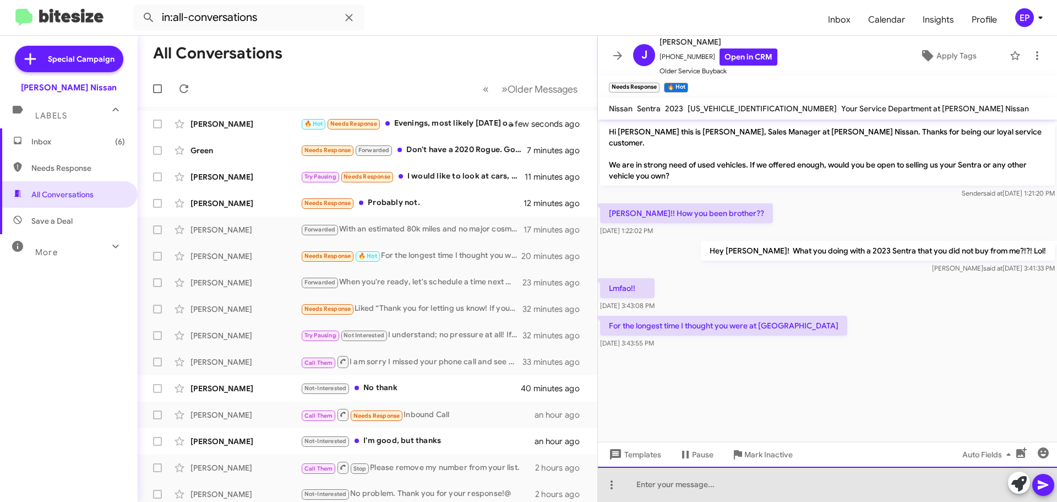
click at [711, 493] on div at bounding box center [827, 483] width 459 height 35
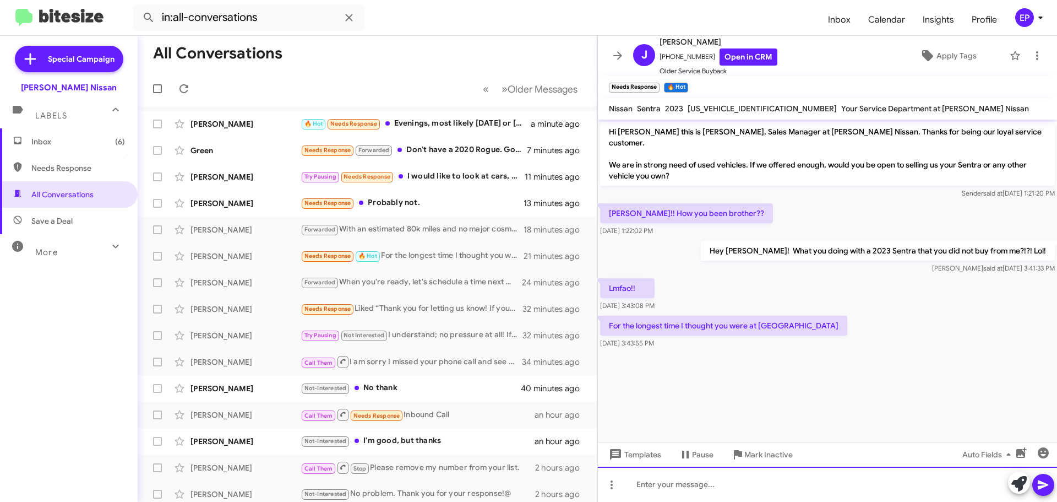
click at [717, 485] on div at bounding box center [827, 483] width 459 height 35
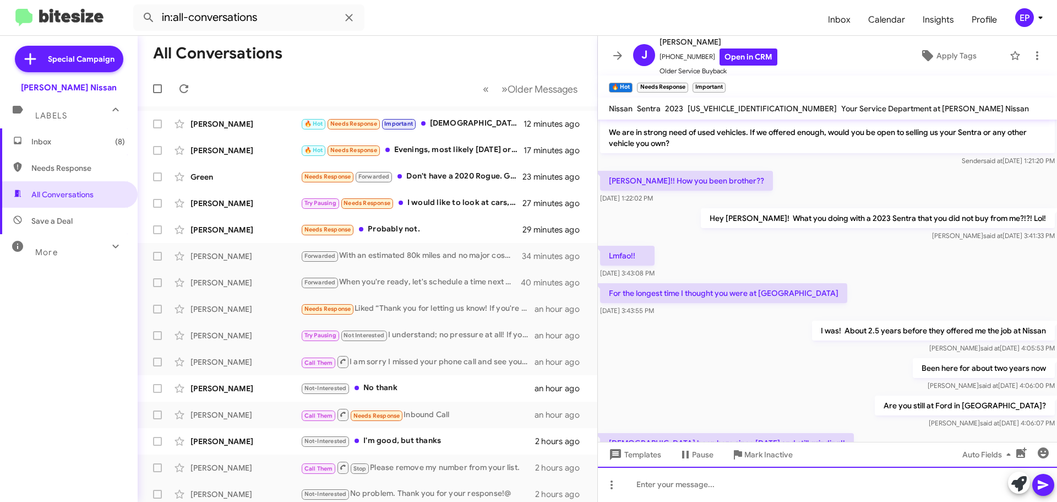
scroll to position [73, 0]
